Goal: Go to known website: Access a specific website the user already knows

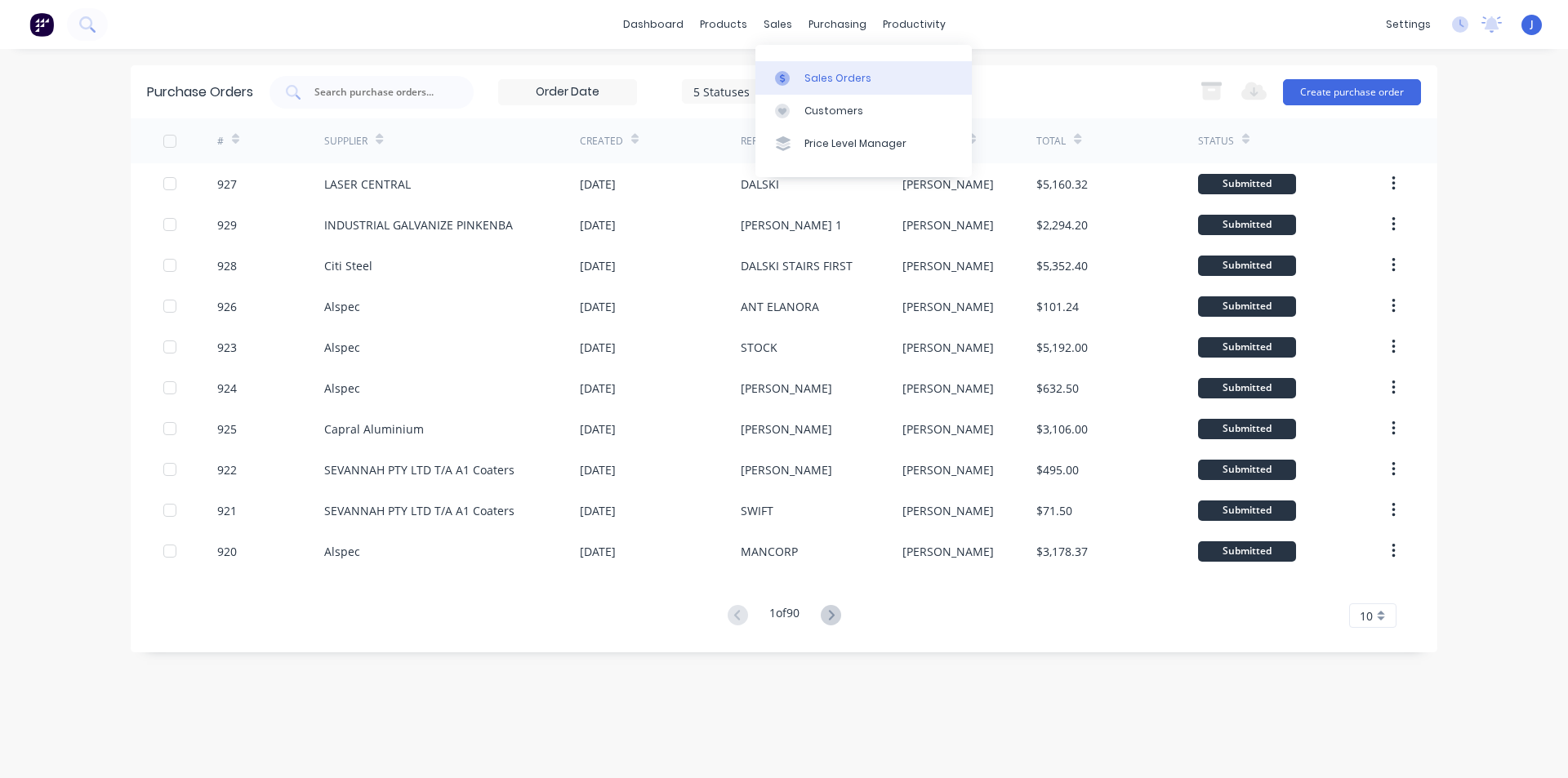
click at [815, 76] on div "Sales Orders" at bounding box center [838, 78] width 67 height 15
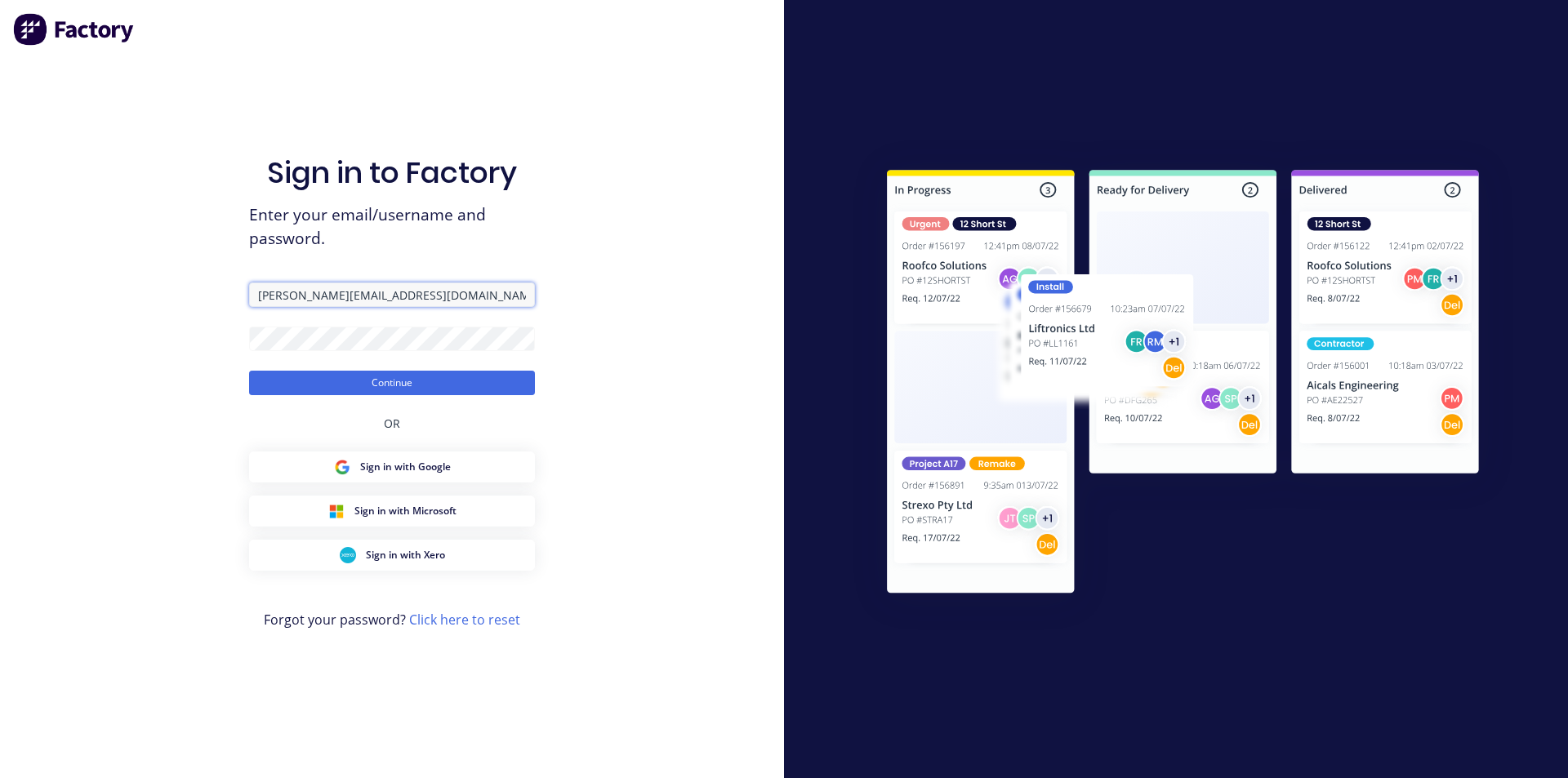
drag, startPoint x: 401, startPoint y: 299, endPoint x: 218, endPoint y: 301, distance: 183.0
click at [218, 301] on div "Sign in to Factory Enter your email/username and password. [PERSON_NAME][EMAIL_…" at bounding box center [391, 389] width 784 height 778
type input "[EMAIL_ADDRESS][DOMAIN_NAME]"
click at [297, 370] on form "[EMAIL_ADDRESS][DOMAIN_NAME] Continue" at bounding box center [391, 338] width 286 height 112
click at [299, 375] on button "Continue" at bounding box center [391, 383] width 286 height 25
